Goal: Navigation & Orientation: Find specific page/section

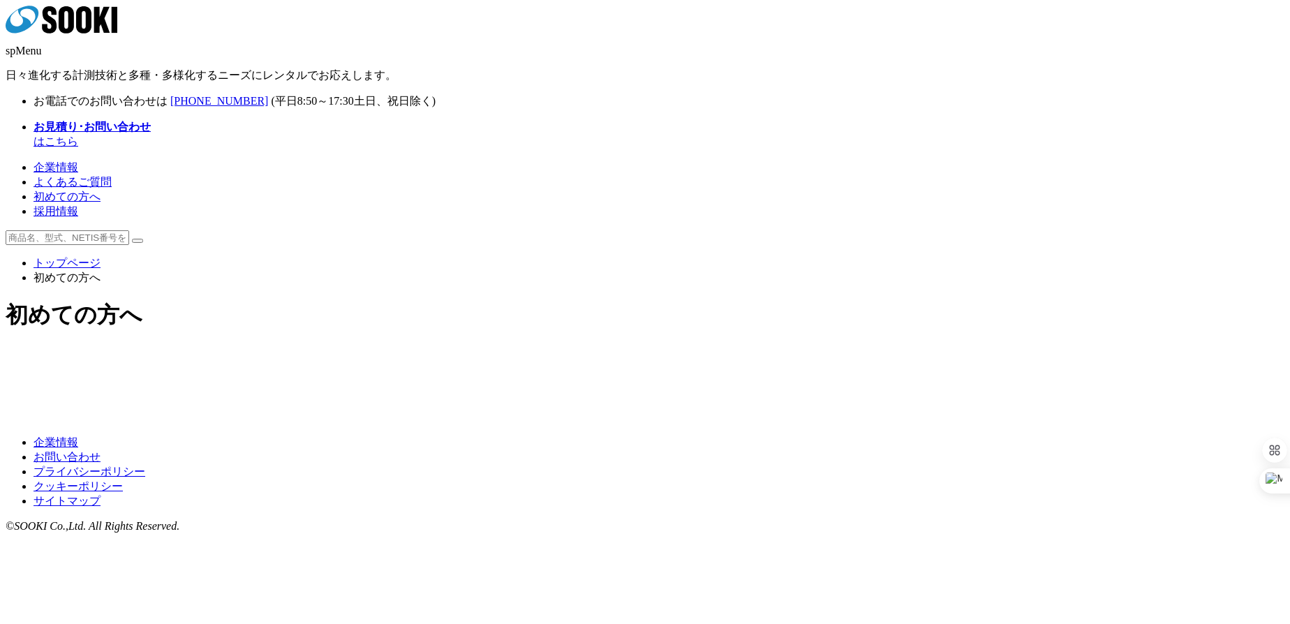
click at [78, 161] on link "企業情報" at bounding box center [55, 167] width 45 height 12
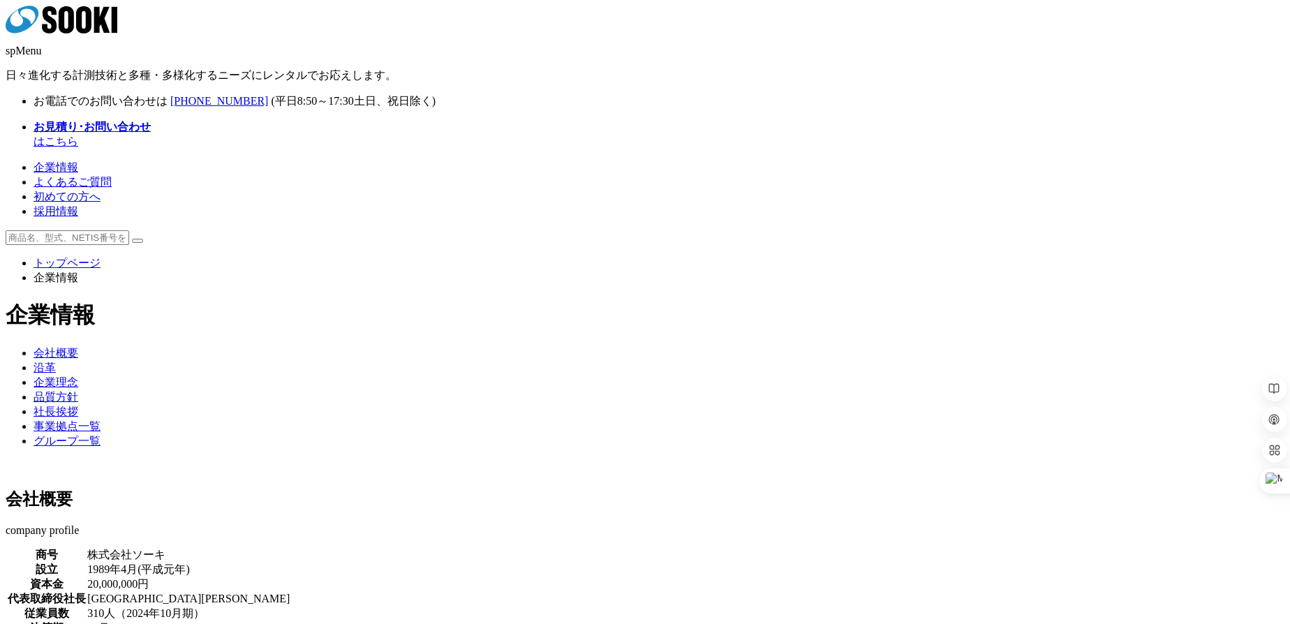
click at [112, 176] on link "よくあるご質問" at bounding box center [72, 182] width 78 height 12
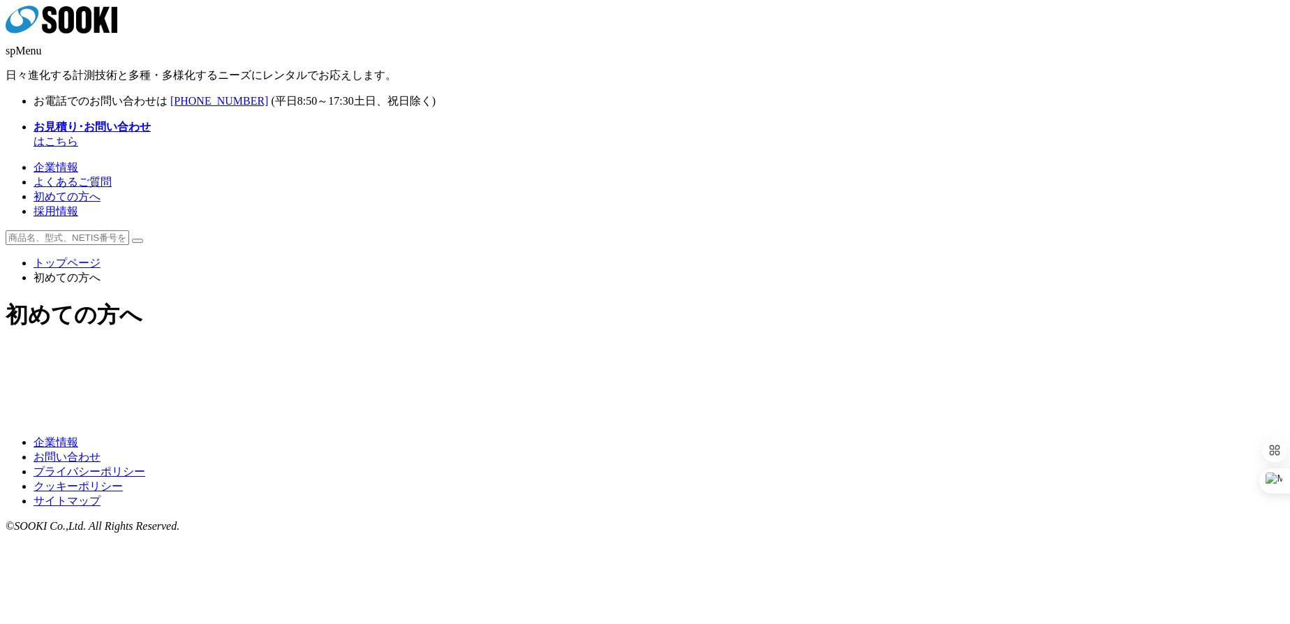
click at [38, 31] on icon at bounding box center [22, 19] width 33 height 27
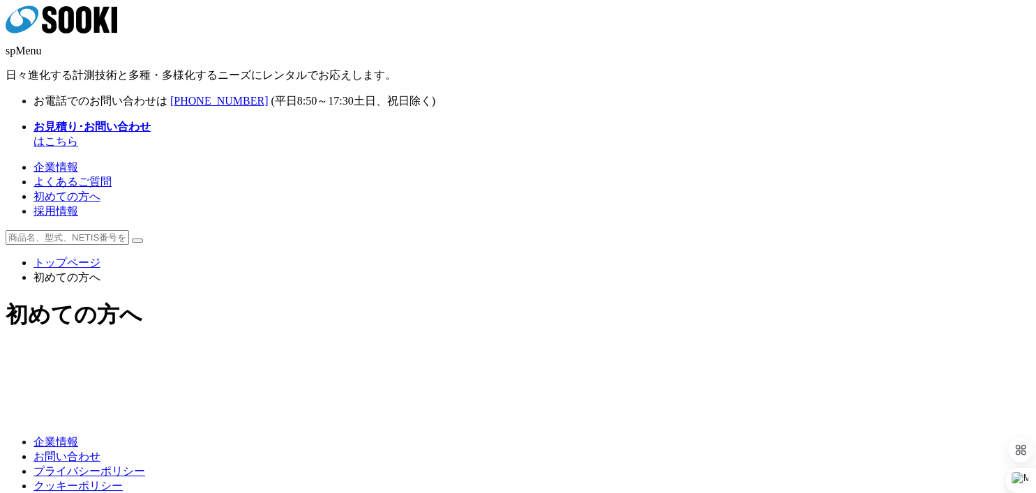
scroll to position [56, 0]
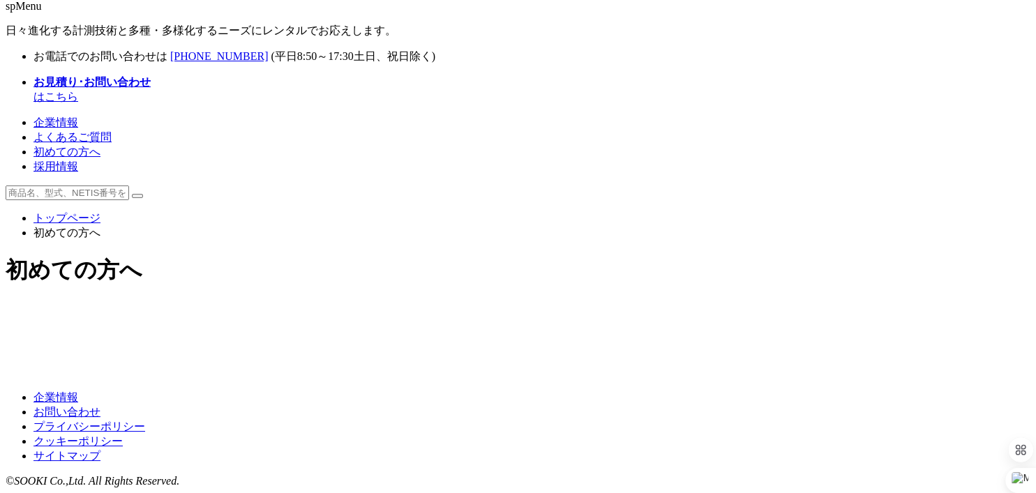
drag, startPoint x: 69, startPoint y: 214, endPoint x: 85, endPoint y: 211, distance: 16.2
click at [73, 255] on div "初めての方へ" at bounding box center [518, 300] width 1025 height 90
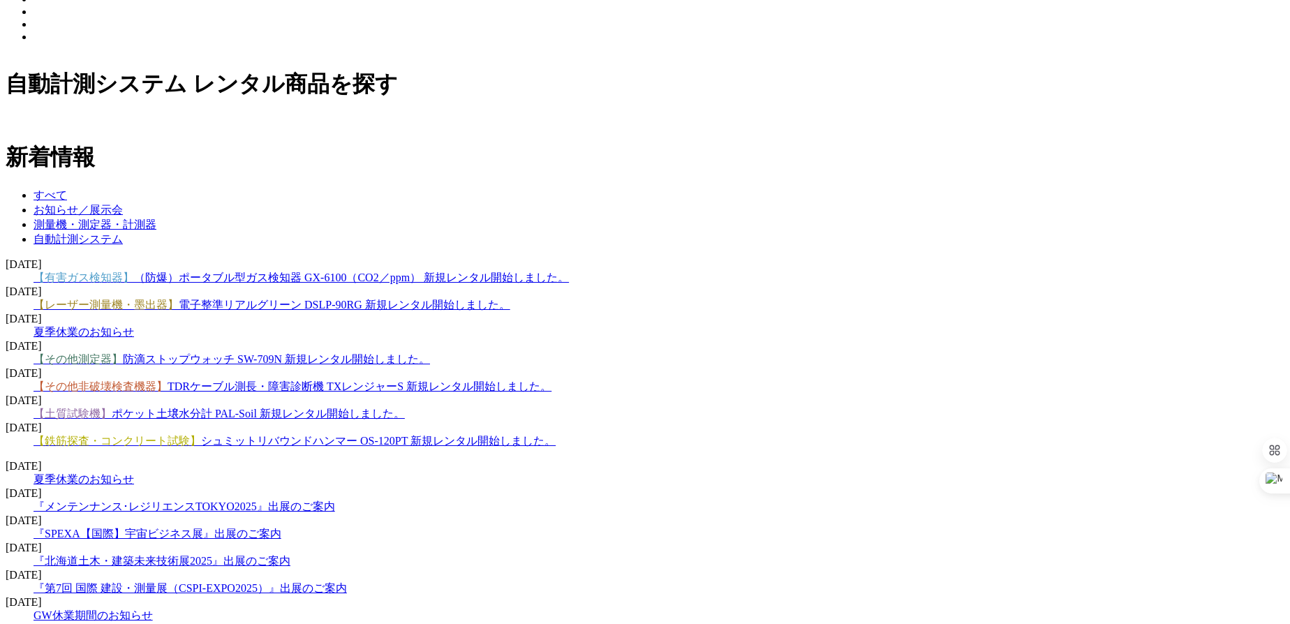
scroll to position [1325, 0]
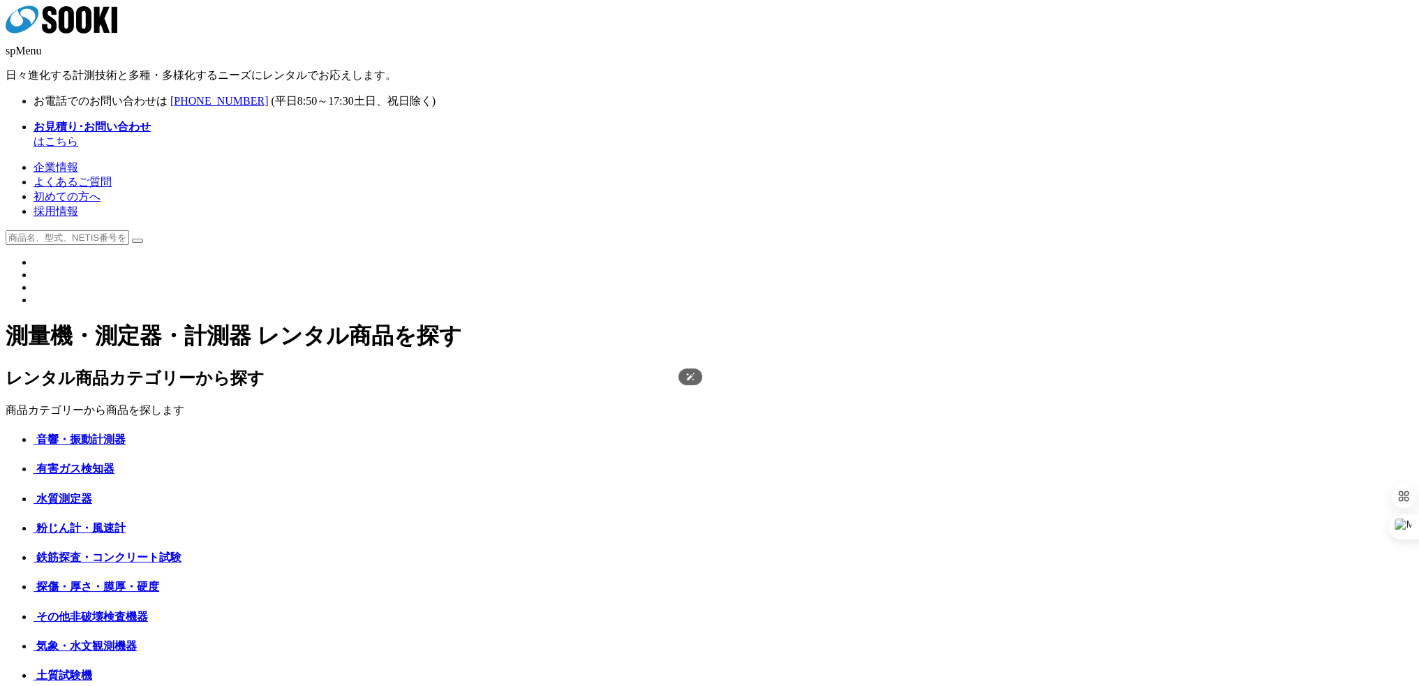
click at [33, 266] on img at bounding box center [33, 266] width 0 height 0
